Goal: Information Seeking & Learning: Learn about a topic

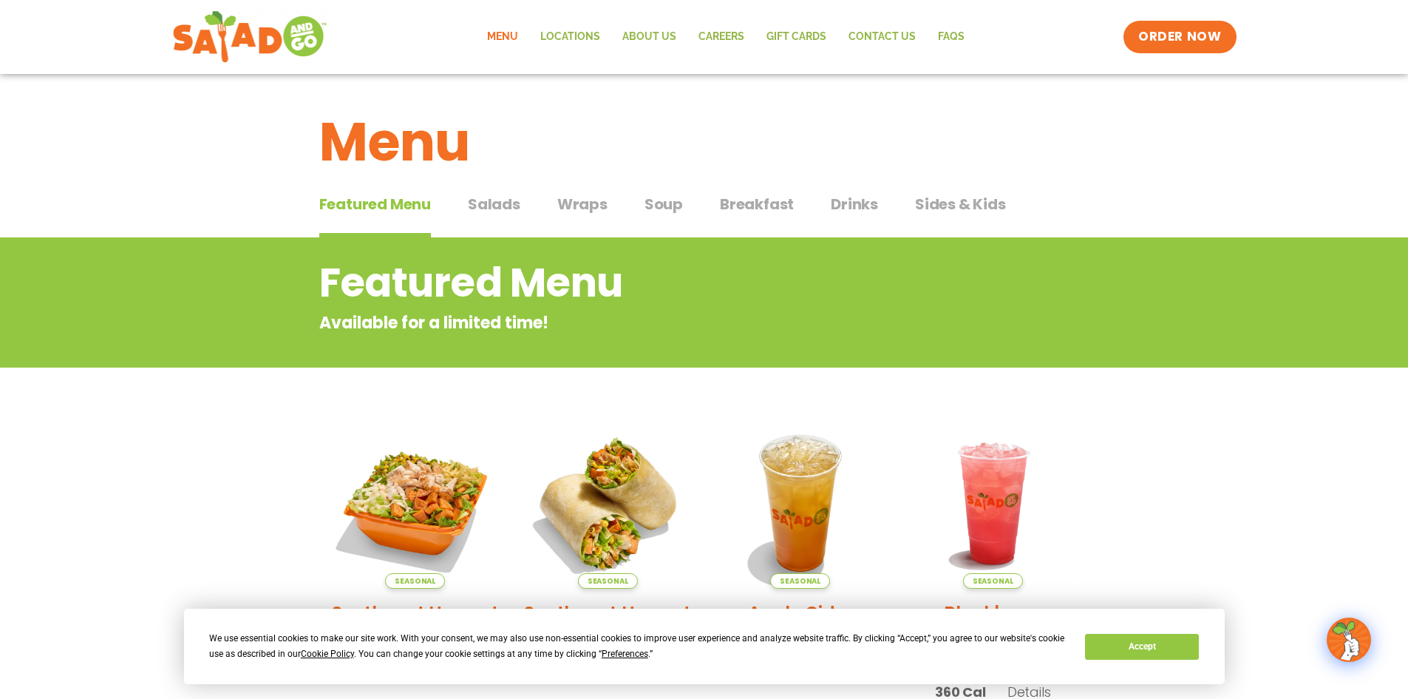
click at [519, 39] on link "Menu" at bounding box center [502, 37] width 53 height 34
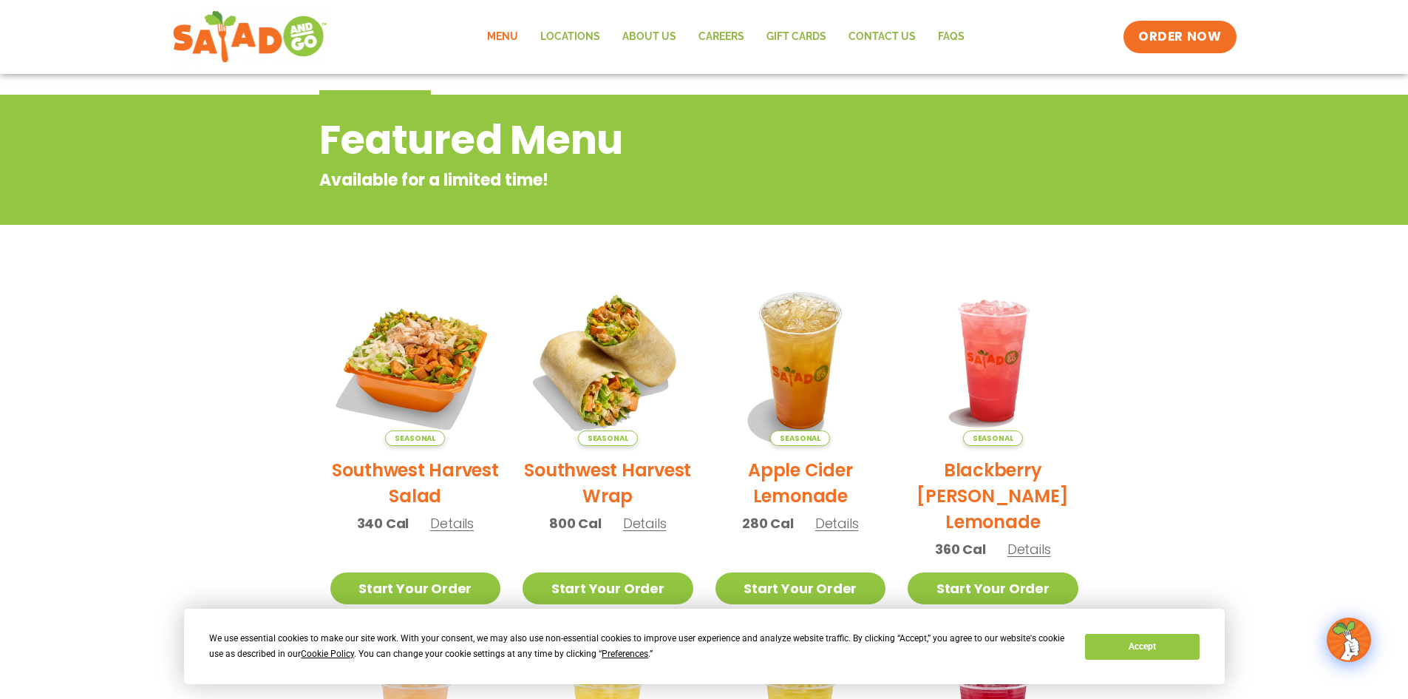
scroll to position [148, 0]
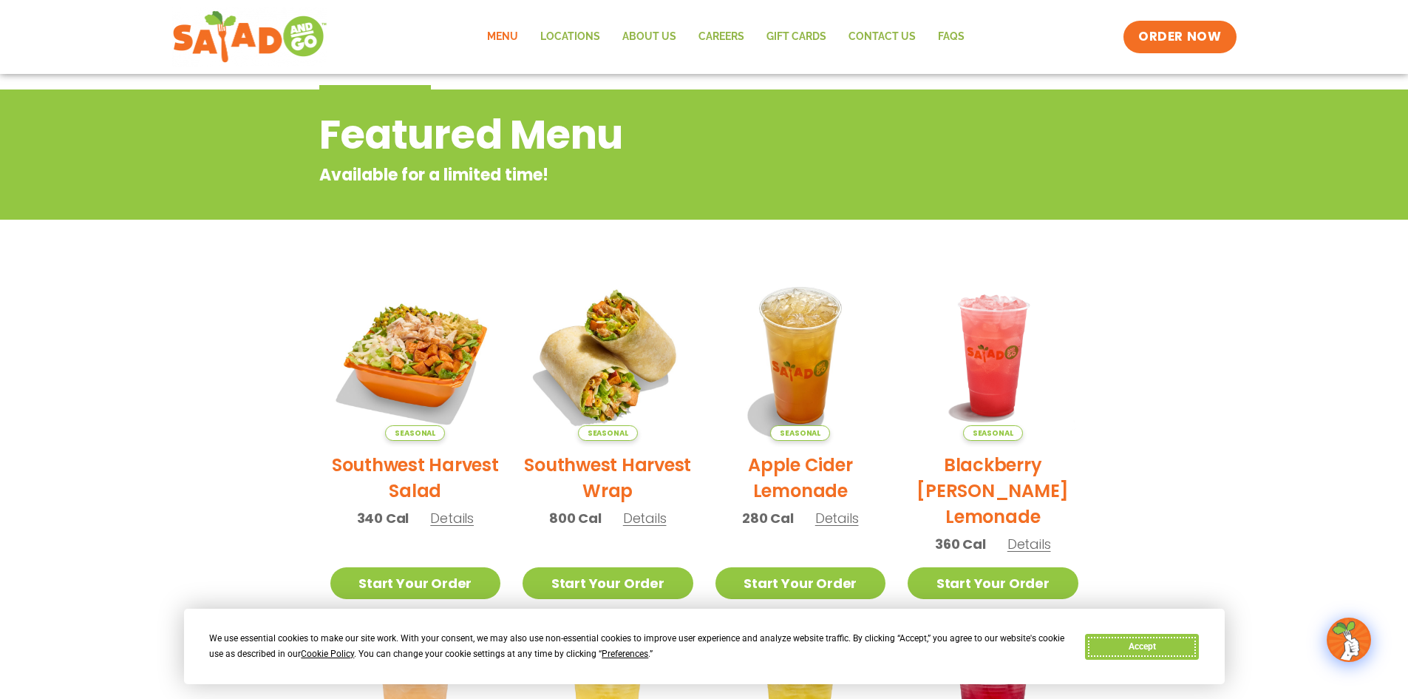
click at [1148, 655] on button "Accept" at bounding box center [1142, 646] width 114 height 26
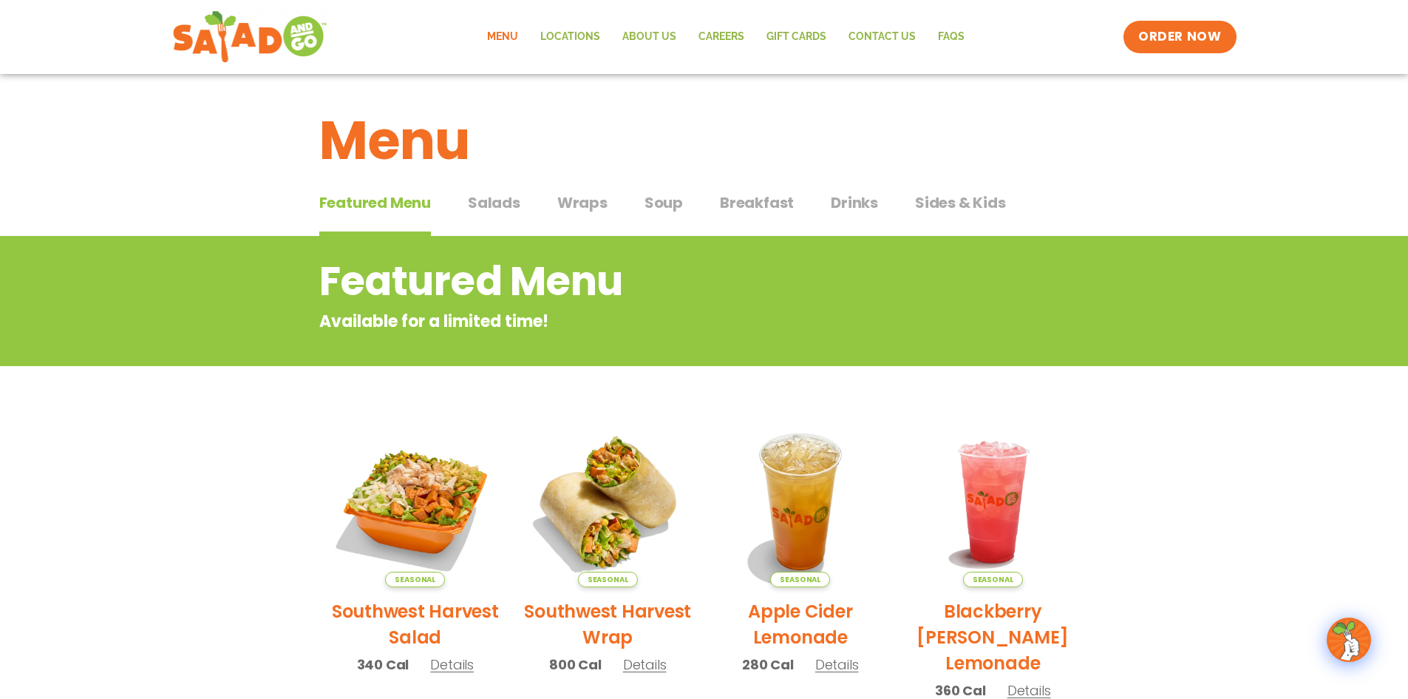
scroll to position [0, 0]
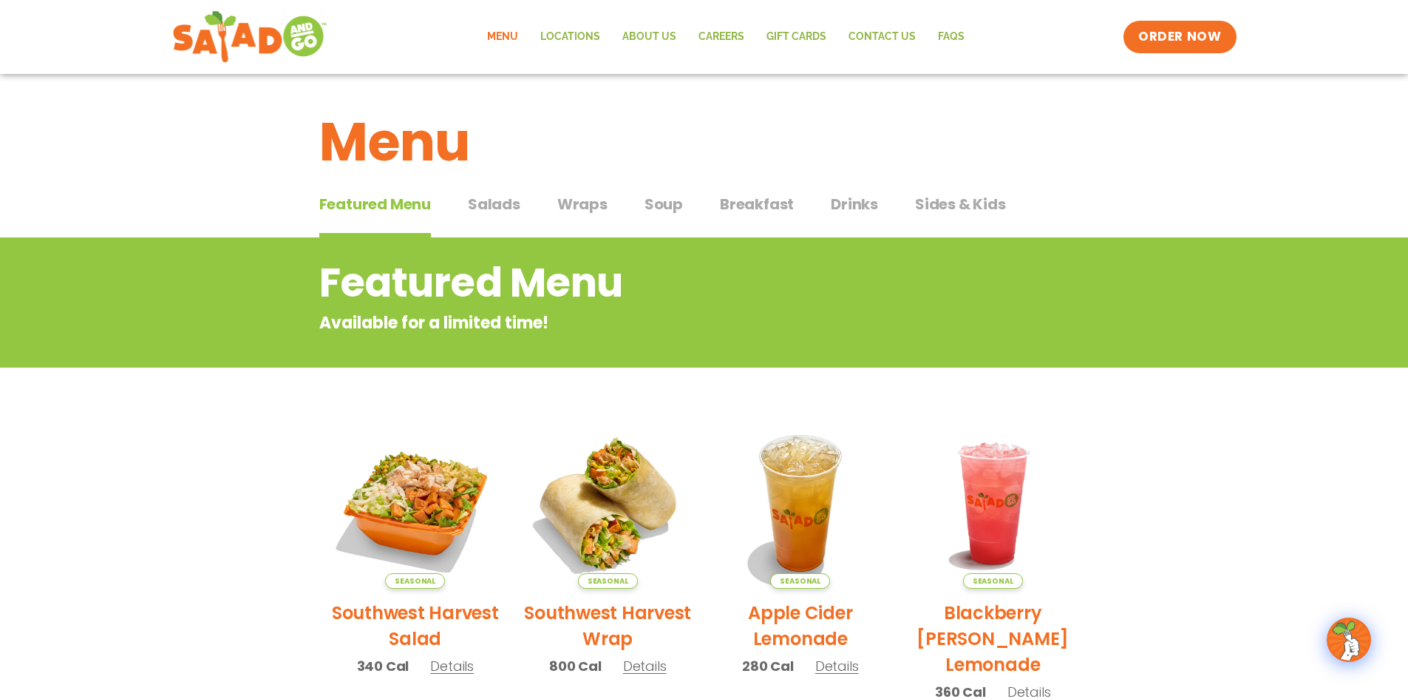
click at [496, 192] on div "Featured Menu Featured Menu Salads Salads Wraps Wraps Soup Soup Breakfast Break…" at bounding box center [704, 213] width 770 height 50
click at [488, 205] on span "Salads" at bounding box center [494, 204] width 52 height 22
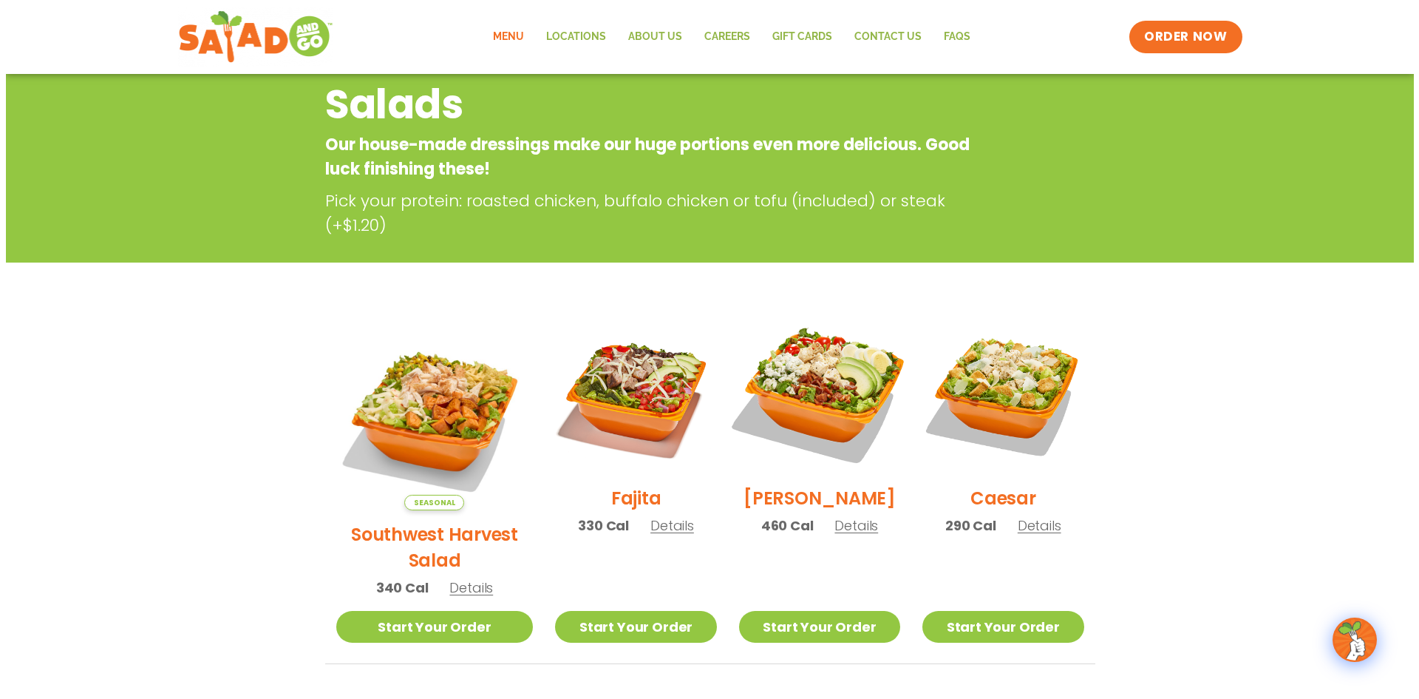
scroll to position [148, 0]
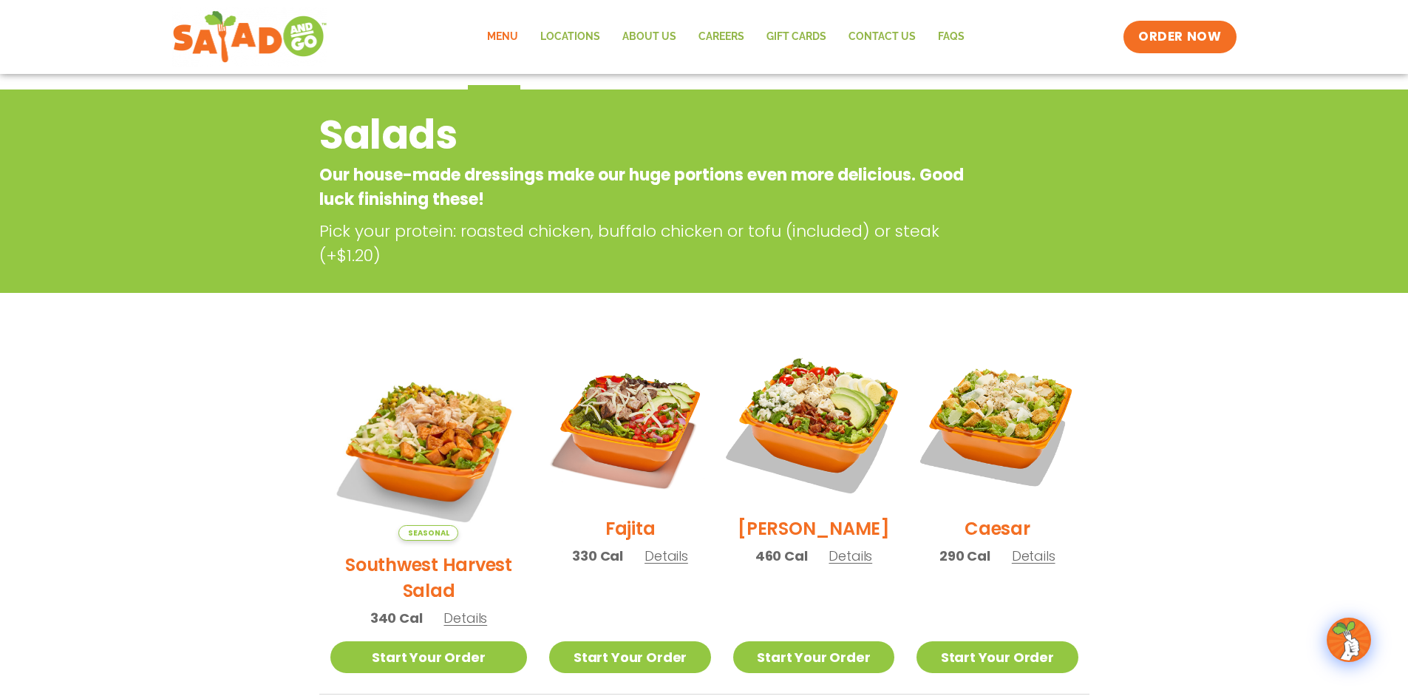
click at [806, 405] on img at bounding box center [813, 423] width 189 height 189
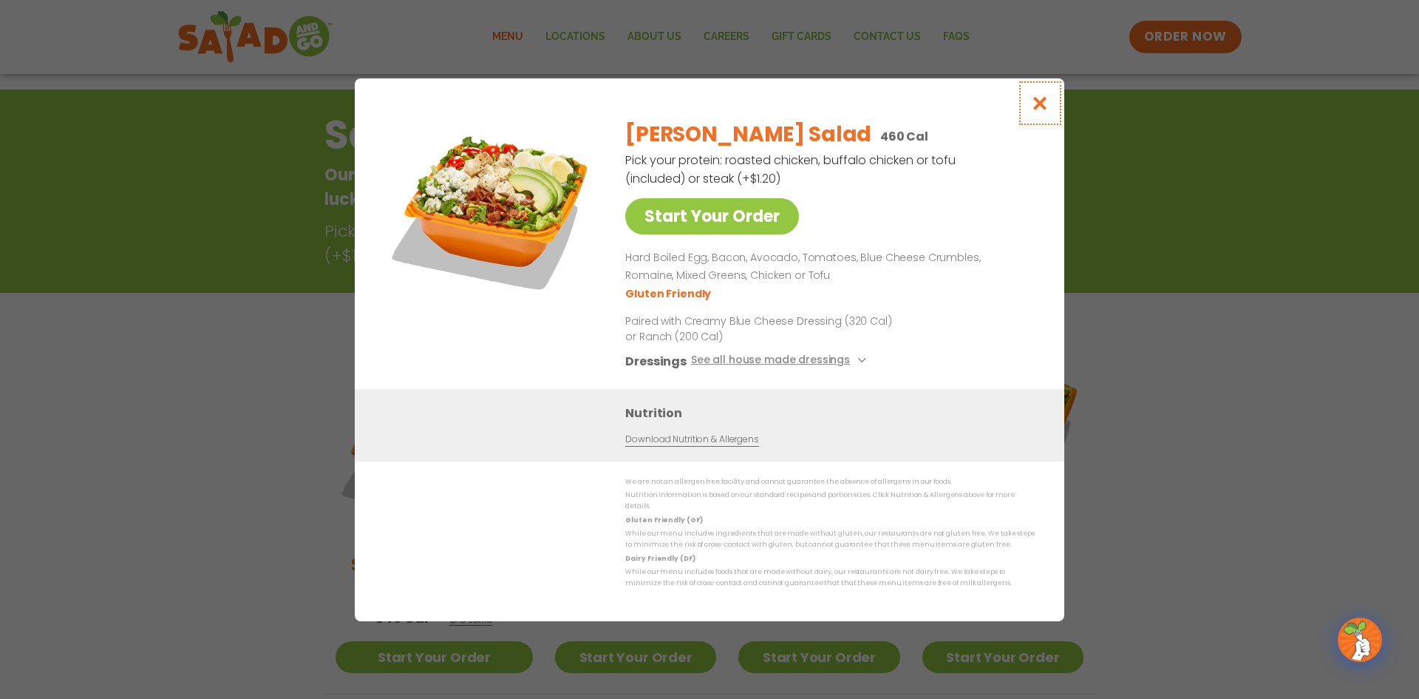
click at [1041, 102] on icon "Close modal" at bounding box center [1040, 103] width 18 height 16
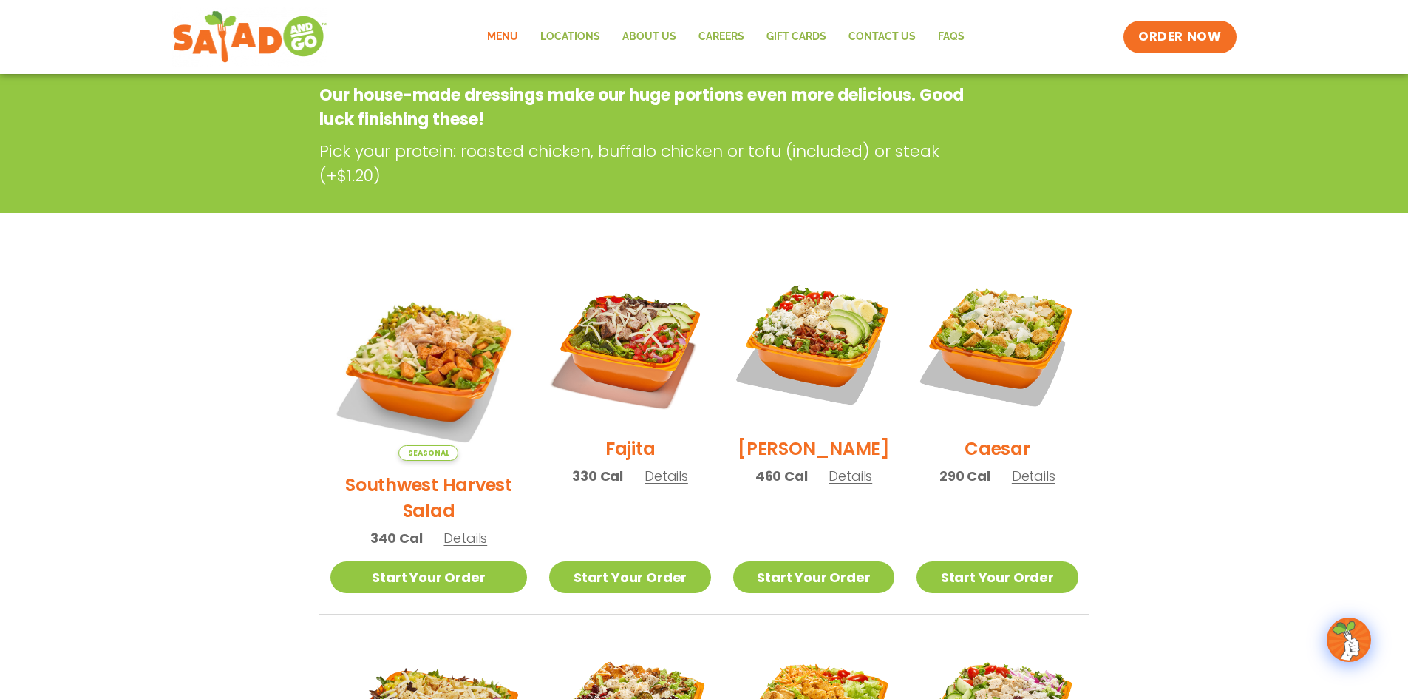
scroll to position [237, 0]
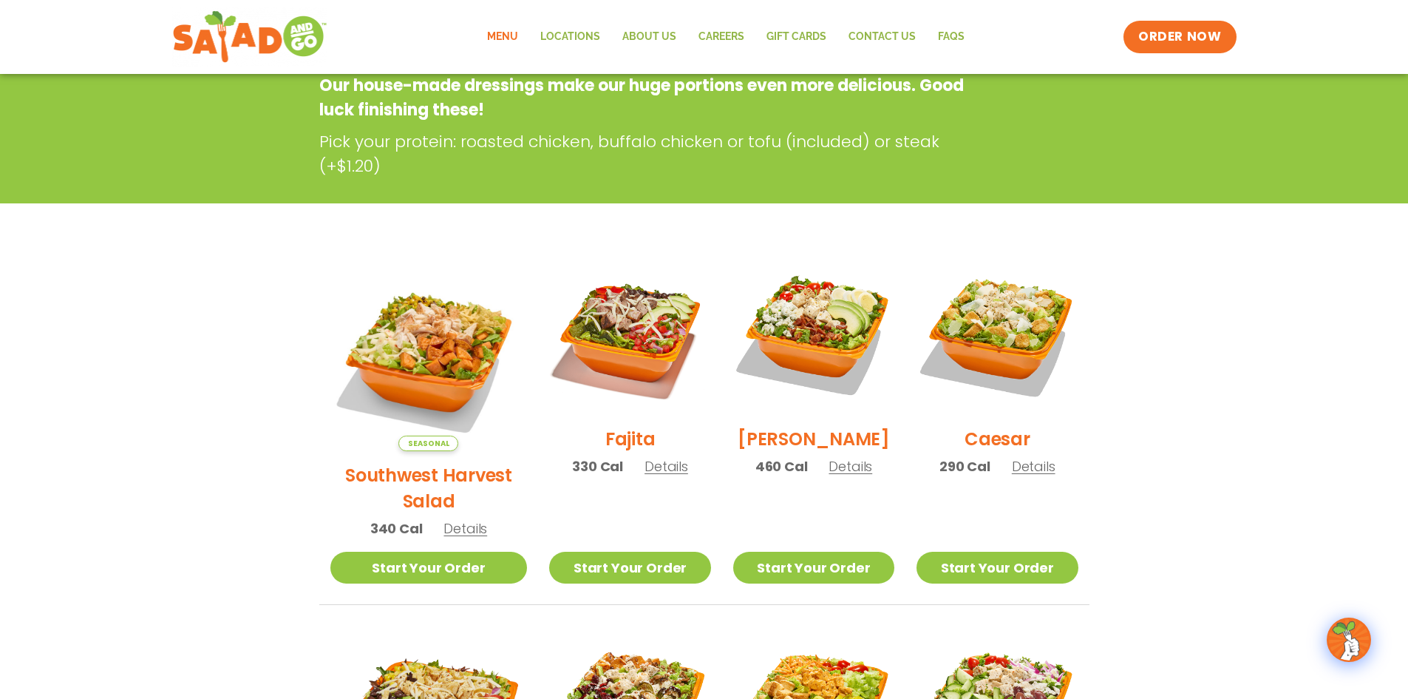
click at [833, 475] on span "Details" at bounding box center [851, 466] width 44 height 18
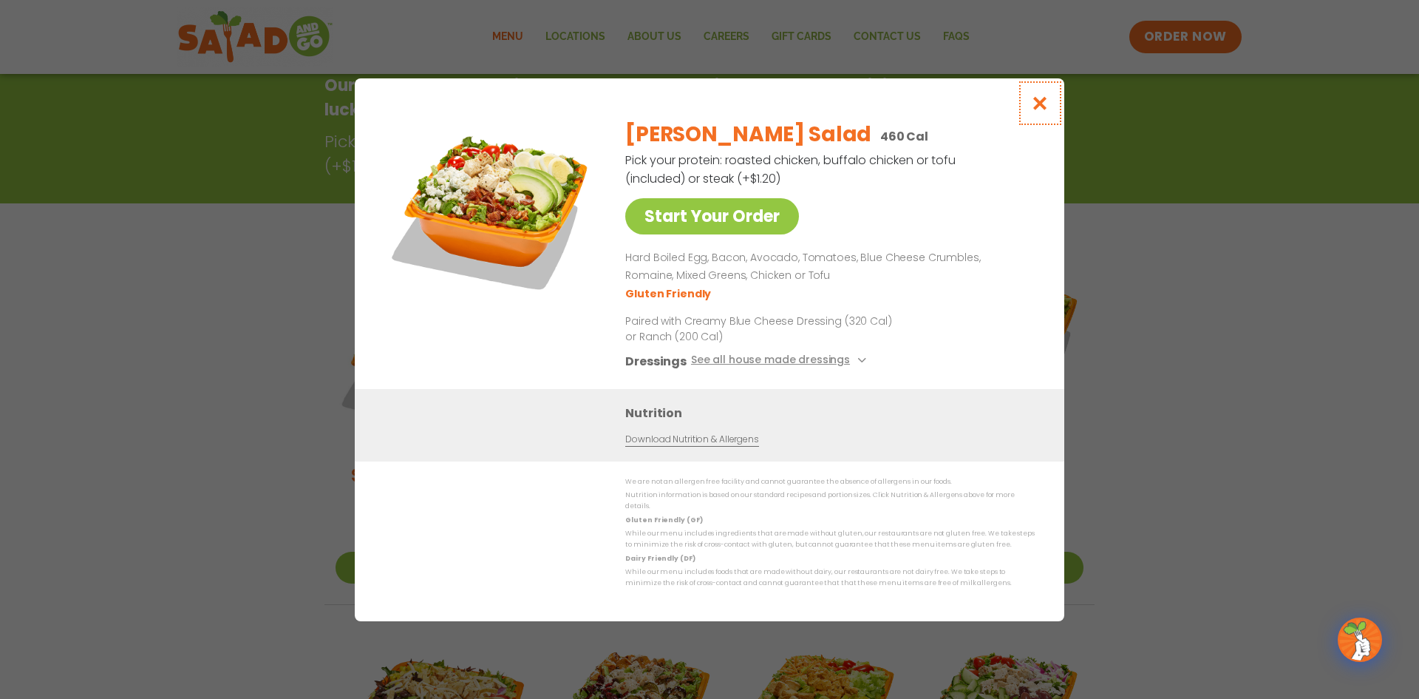
click at [1032, 110] on icon "Close modal" at bounding box center [1040, 103] width 18 height 16
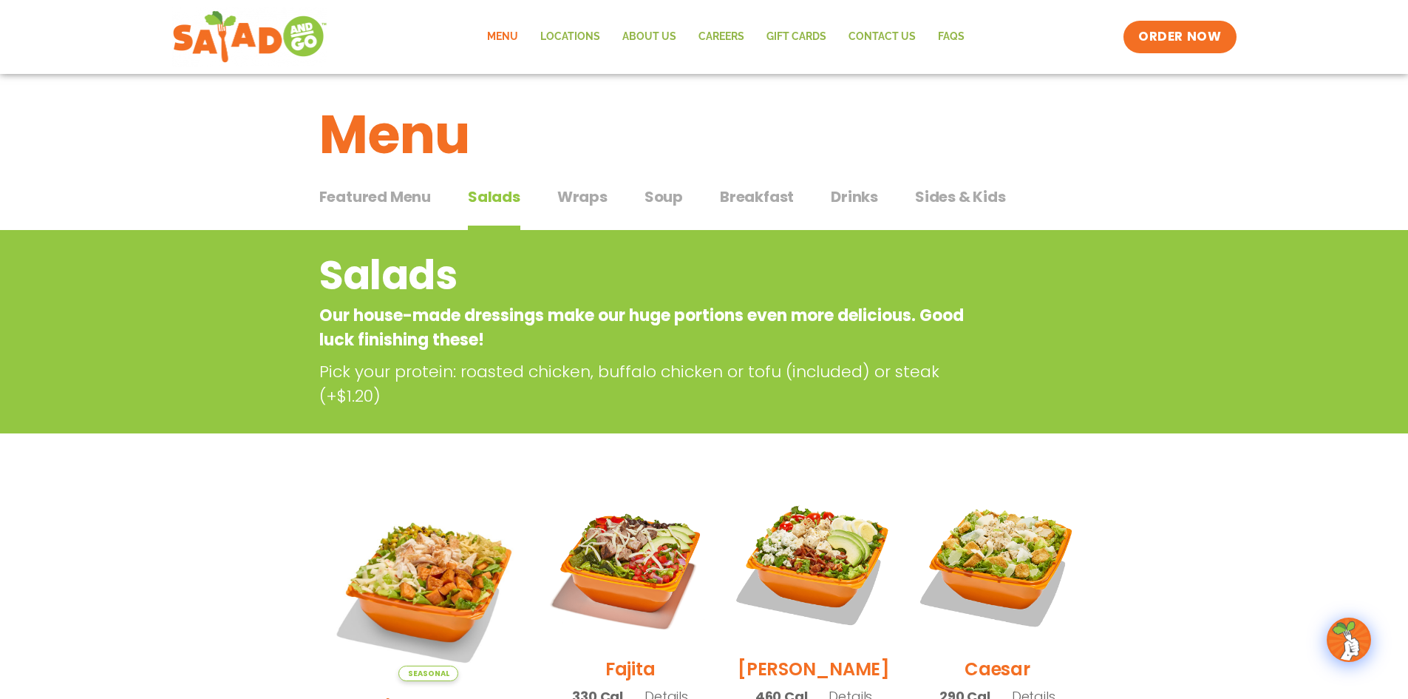
scroll to position [0, 0]
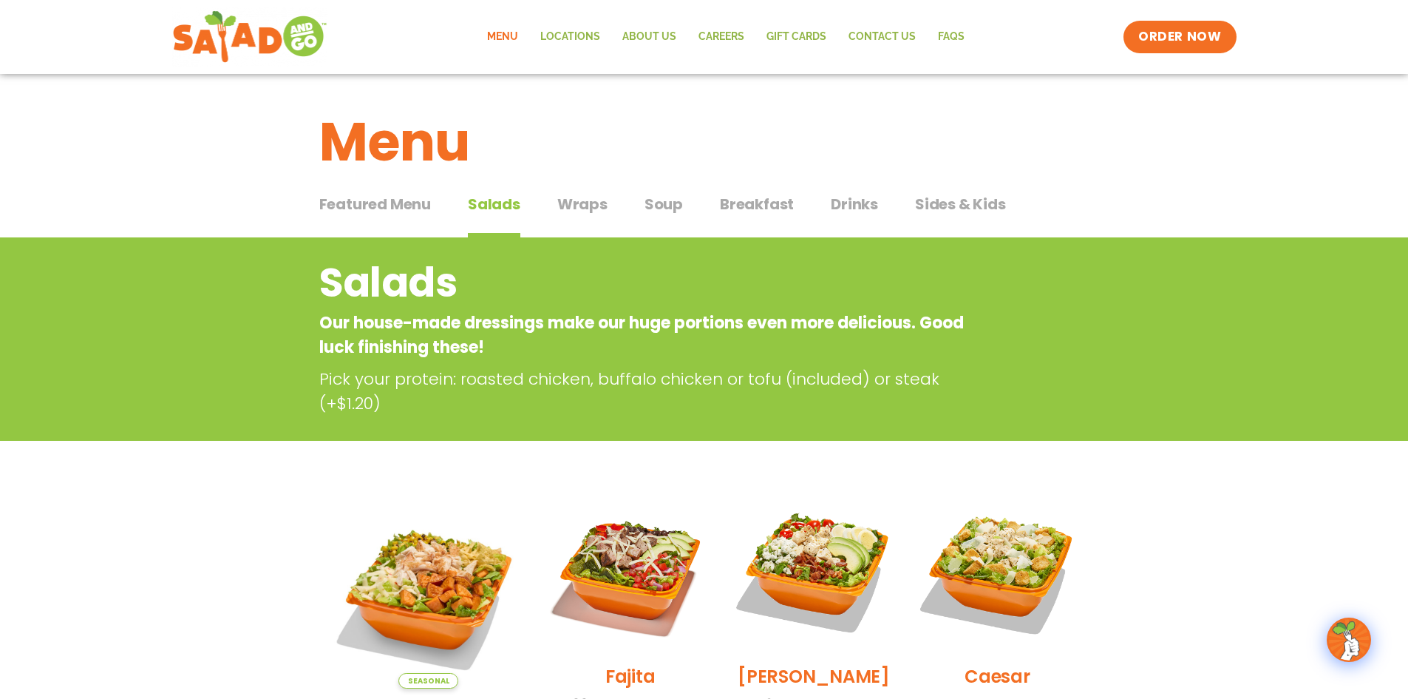
click at [665, 201] on span "Soup" at bounding box center [664, 204] width 38 height 22
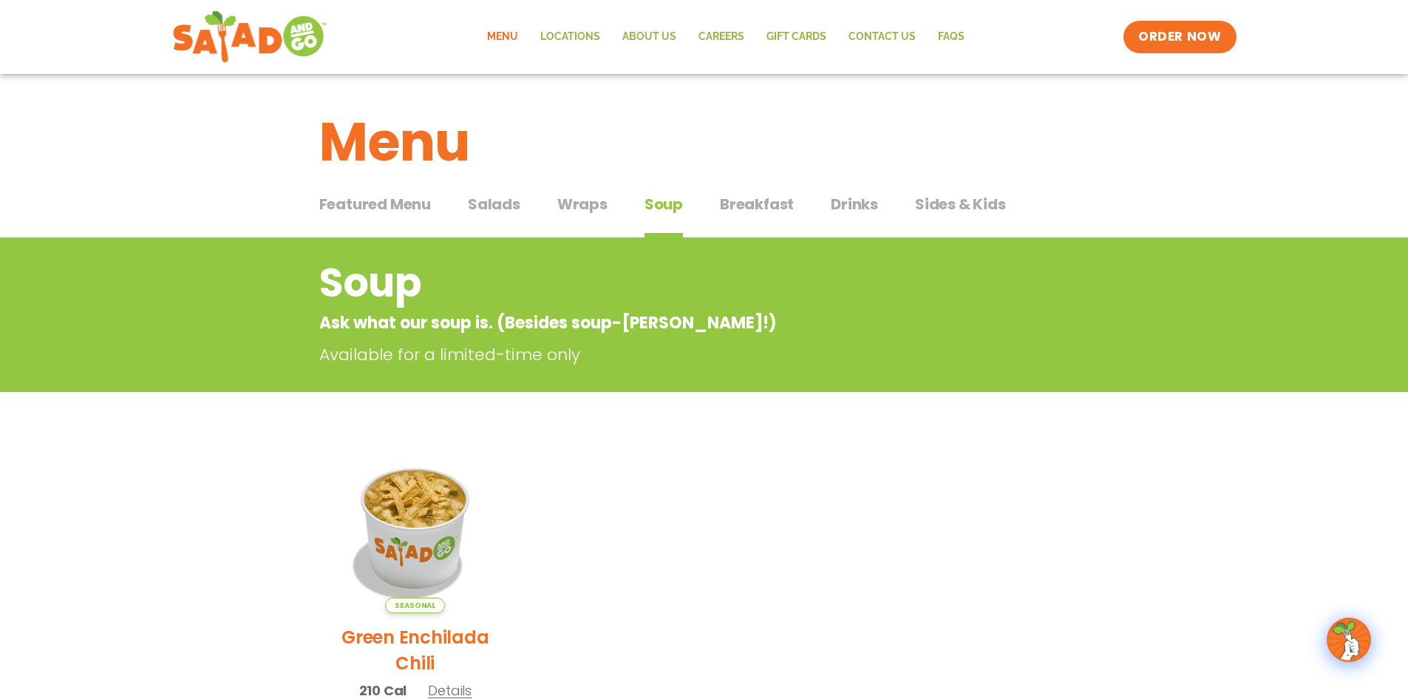
click at [859, 203] on span "Drinks" at bounding box center [854, 204] width 47 height 22
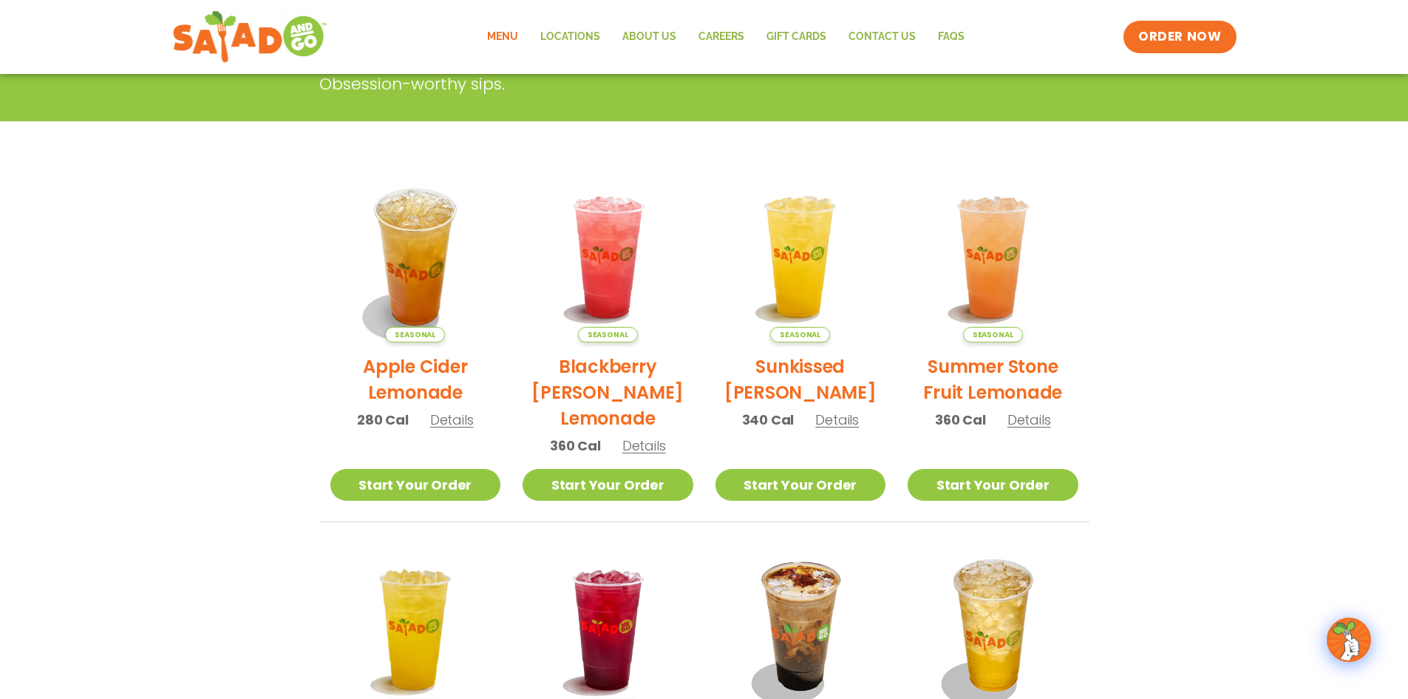
scroll to position [296, 0]
